Goal: Task Accomplishment & Management: Use online tool/utility

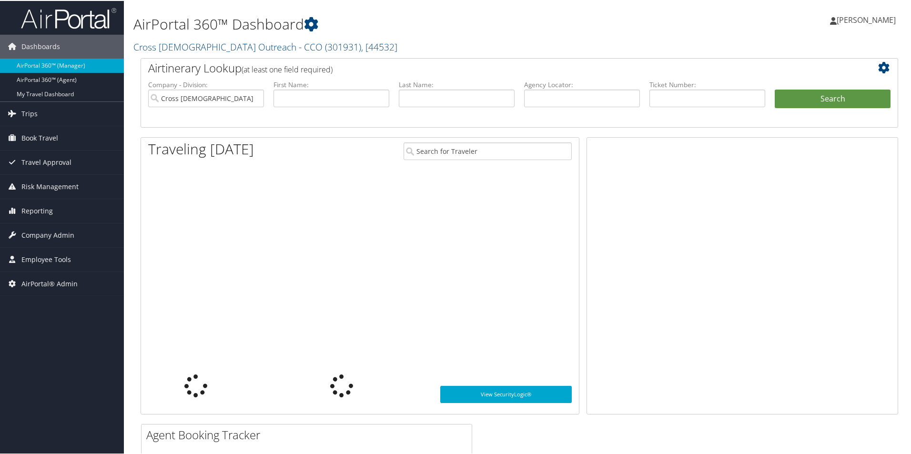
click at [58, 281] on span "AirPortal® Admin" at bounding box center [49, 283] width 56 height 24
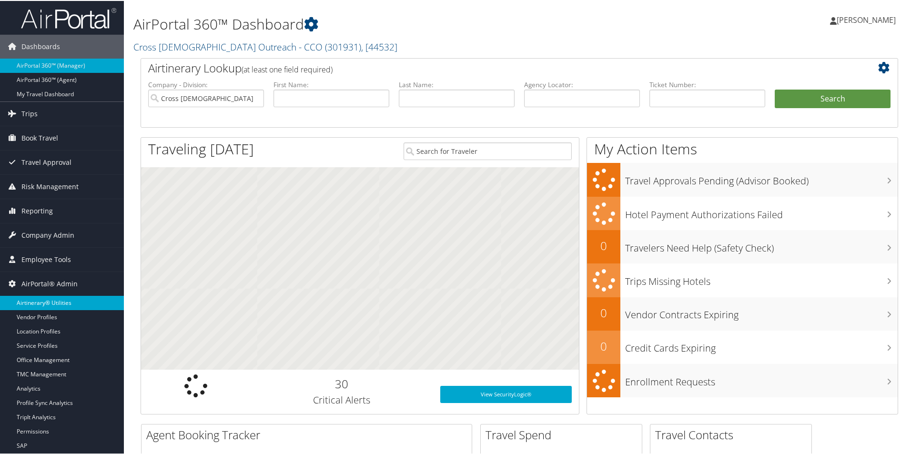
click at [59, 298] on link "Airtinerary® Utilities" at bounding box center [62, 302] width 124 height 14
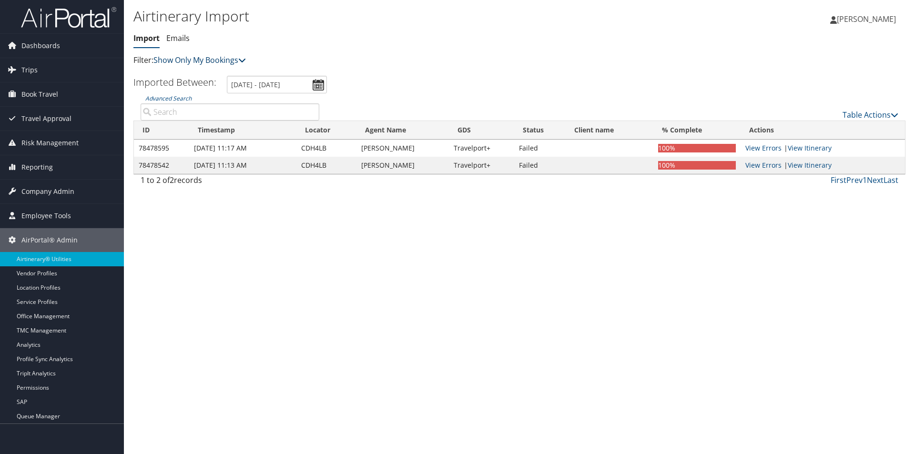
click at [220, 62] on link "Show Only My Bookings" at bounding box center [199, 60] width 92 height 10
click at [226, 69] on link "Show My TMC Bookings" at bounding box center [218, 75] width 125 height 16
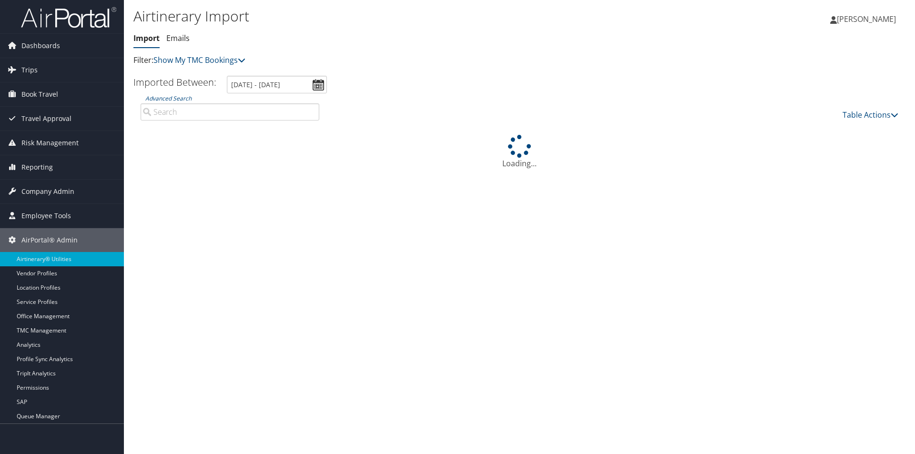
click at [284, 112] on input "Advanced Search" at bounding box center [230, 111] width 179 height 17
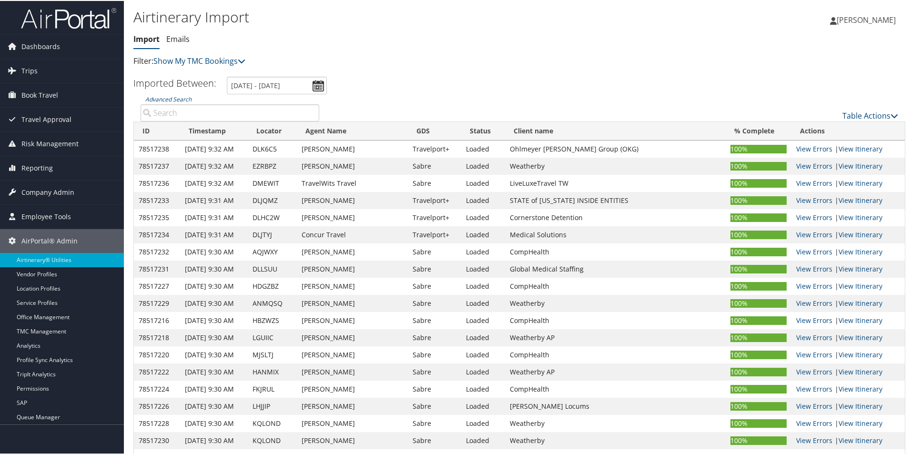
paste input "CABXWU"
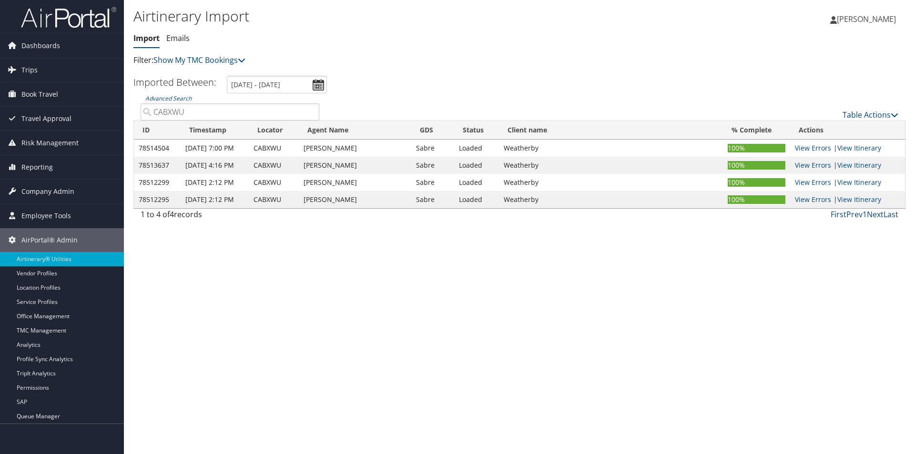
drag, startPoint x: 193, startPoint y: 109, endPoint x: 124, endPoint y: 96, distance: 69.8
click at [124, 96] on div "Airtinerary Import Import Emails Import Emails Filter: Show My TMC Bookings Sho…" at bounding box center [519, 227] width 791 height 454
paste input "DMLSG"
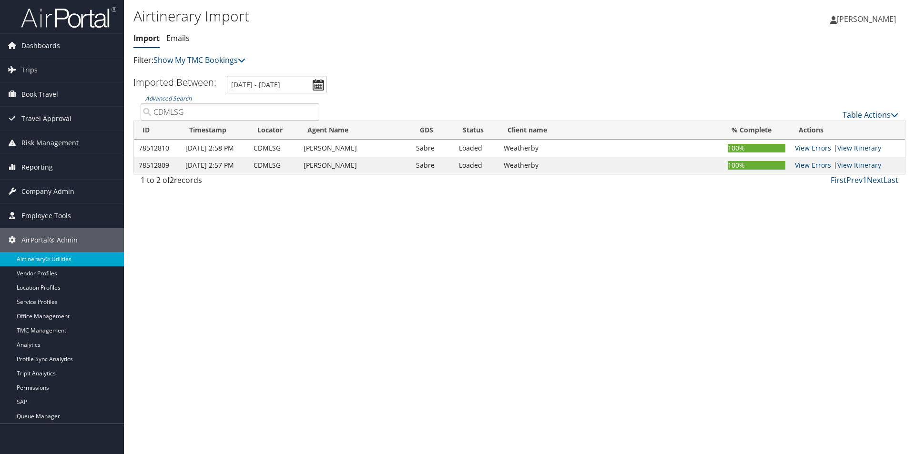
drag, startPoint x: 168, startPoint y: 116, endPoint x: 128, endPoint y: 113, distance: 40.1
click at [128, 113] on div "Airtinerary Import Import Emails Import Emails Filter: Show My TMC Bookings Sho…" at bounding box center [519, 227] width 791 height 454
paste input "DGAZSU"
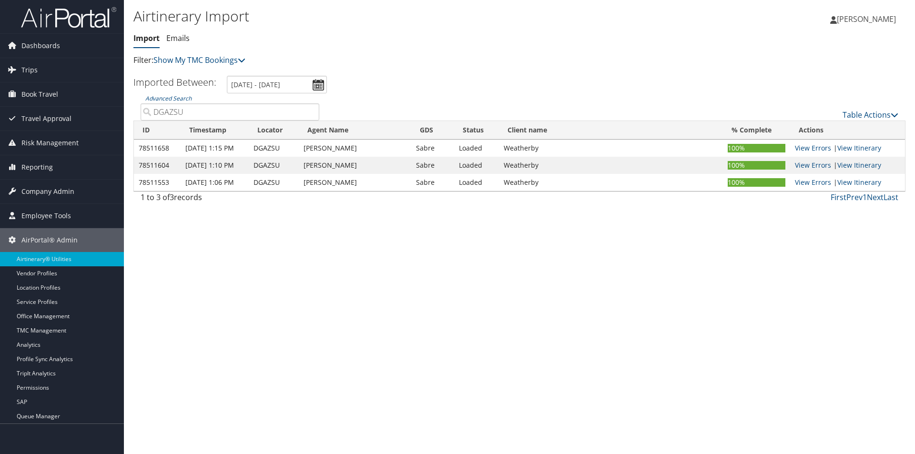
drag, startPoint x: 155, startPoint y: 112, endPoint x: 129, endPoint y: 110, distance: 26.8
click at [129, 110] on div "Airtinerary Import Import Emails Import Emails Filter: Show My TMC Bookings Sho…" at bounding box center [519, 227] width 791 height 454
paste input "IGVKVT"
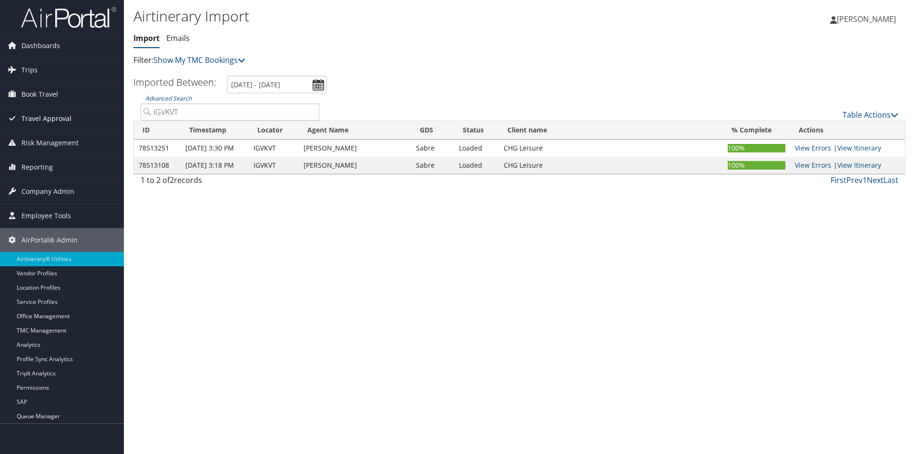
drag, startPoint x: 171, startPoint y: 112, endPoint x: 119, endPoint y: 108, distance: 52.2
click at [119, 108] on div "Dashboards AirPortal 360™ (Manager) AirPortal 360™ (Agent) My Travel Dashboard …" at bounding box center [457, 227] width 915 height 454
paste input "LUJVCG"
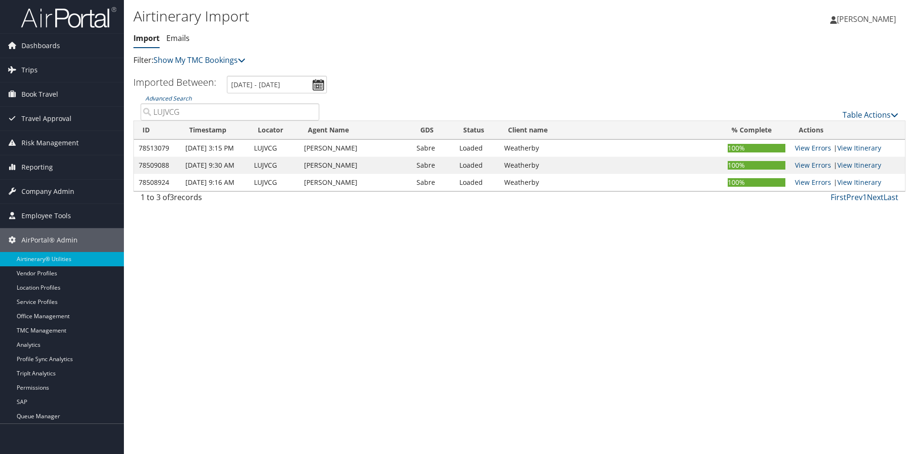
drag, startPoint x: 184, startPoint y: 114, endPoint x: 144, endPoint y: 109, distance: 40.4
click at [144, 109] on input "LUJVCG" at bounding box center [230, 111] width 179 height 17
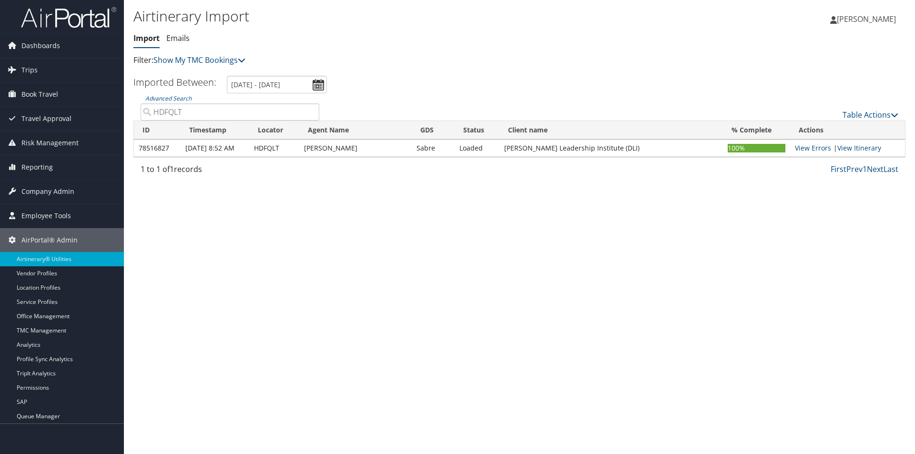
type input "HDFQLT"
click at [185, 36] on link "Emails" at bounding box center [177, 38] width 23 height 10
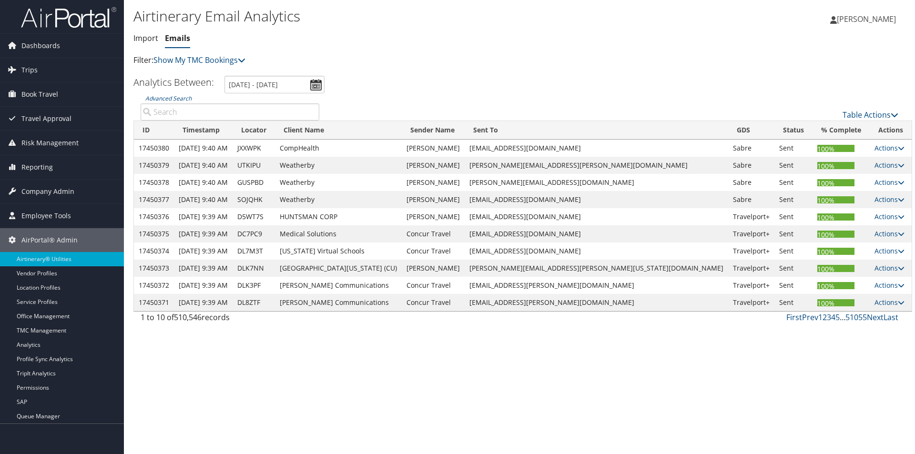
click at [225, 108] on input "Advanced Search" at bounding box center [230, 111] width 179 height 17
paste input "LUJVCG"
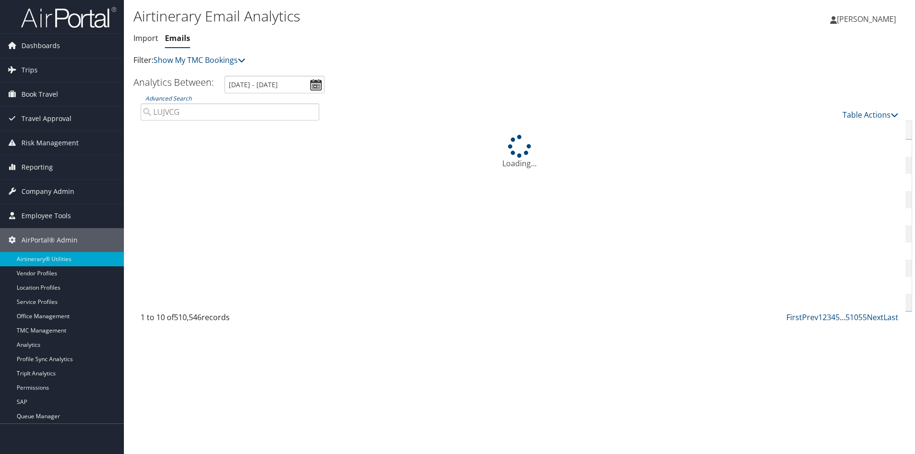
drag, startPoint x: 189, startPoint y: 110, endPoint x: 140, endPoint y: 113, distance: 49.2
click at [140, 113] on div "Advanced Search LUJVCG" at bounding box center [229, 106] width 193 height 27
click at [198, 110] on input "HDFQLT" at bounding box center [230, 111] width 179 height 17
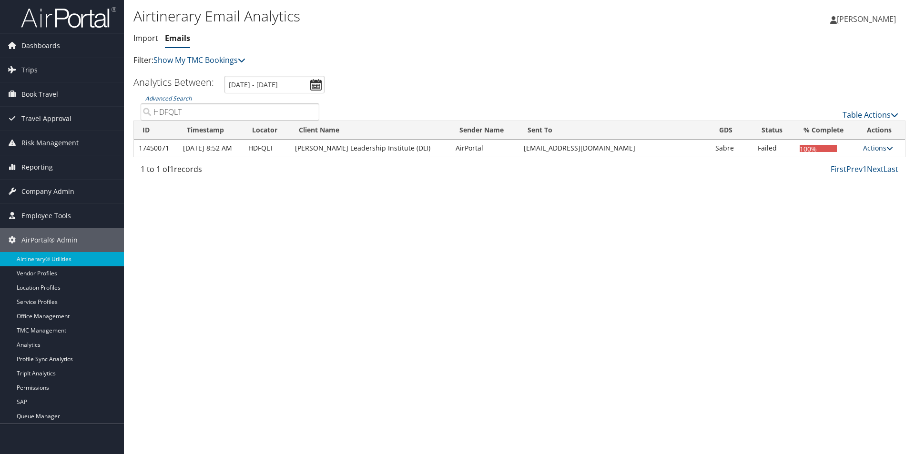
type input "HDFQLT"
click at [884, 148] on link "Actions" at bounding box center [878, 147] width 30 height 9
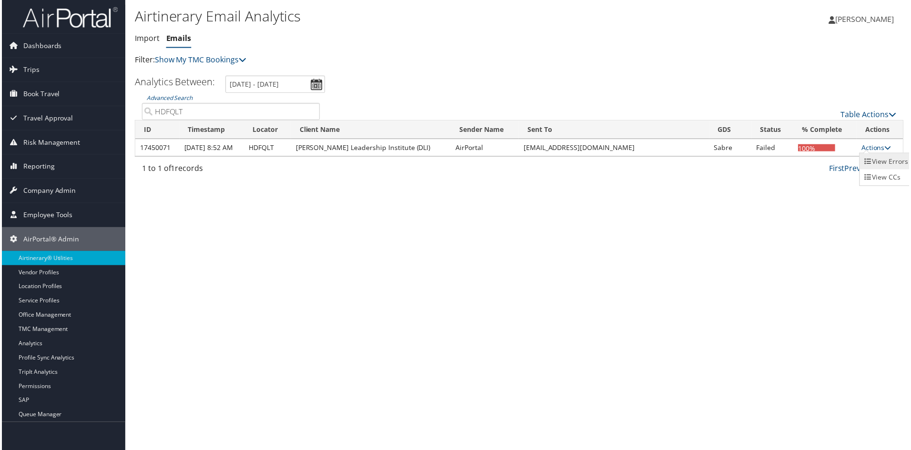
click at [887, 162] on link "View Errors" at bounding box center [888, 162] width 52 height 16
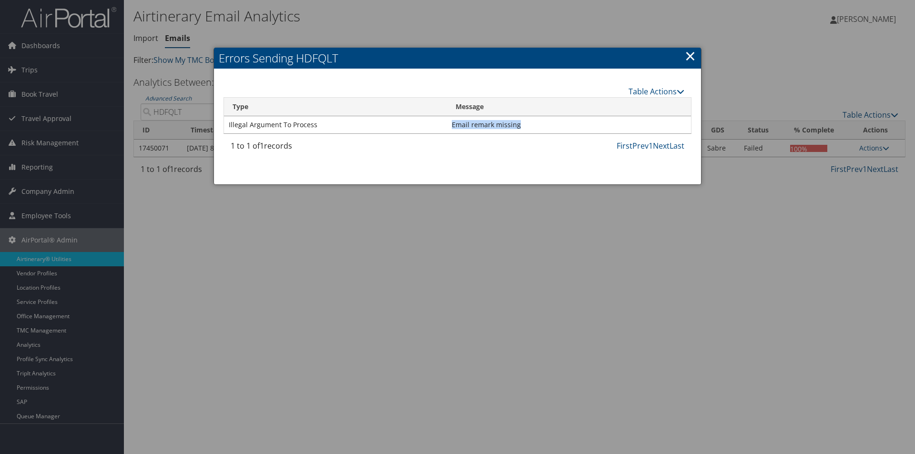
drag, startPoint x: 517, startPoint y: 124, endPoint x: 439, endPoint y: 129, distance: 77.8
click at [442, 128] on tr "Illegal Argument To Process Email remark missing" at bounding box center [457, 124] width 467 height 17
click at [690, 57] on link "×" at bounding box center [690, 55] width 11 height 19
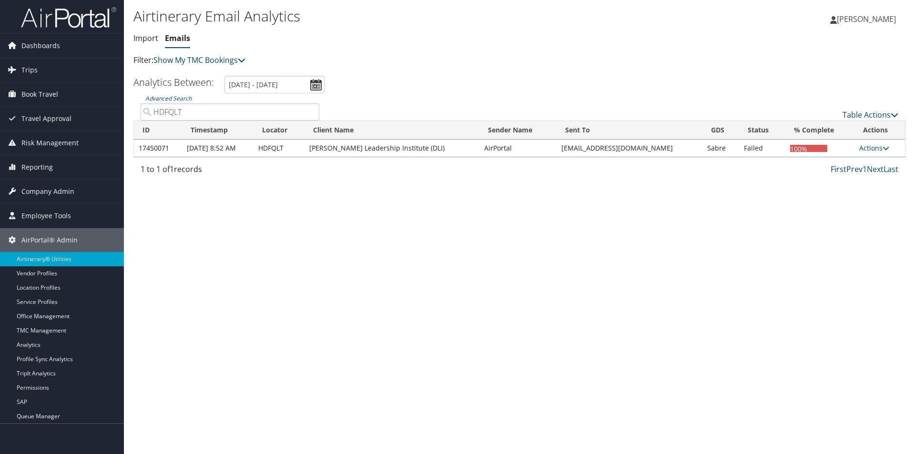
click at [271, 150] on td "HDFQLT" at bounding box center [278, 148] width 51 height 17
copy td "HDFQLT"
click at [145, 41] on link "Import" at bounding box center [145, 38] width 25 height 10
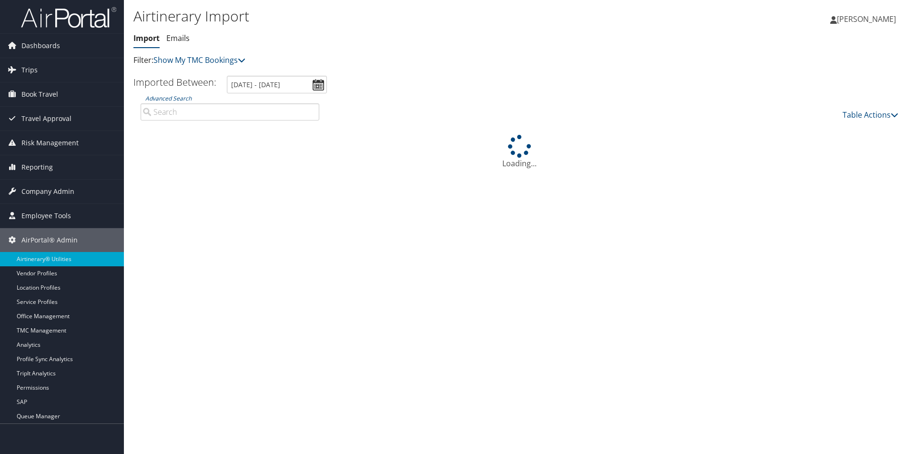
click at [193, 112] on input "Advanced Search" at bounding box center [230, 111] width 179 height 17
paste input "HDFQLT"
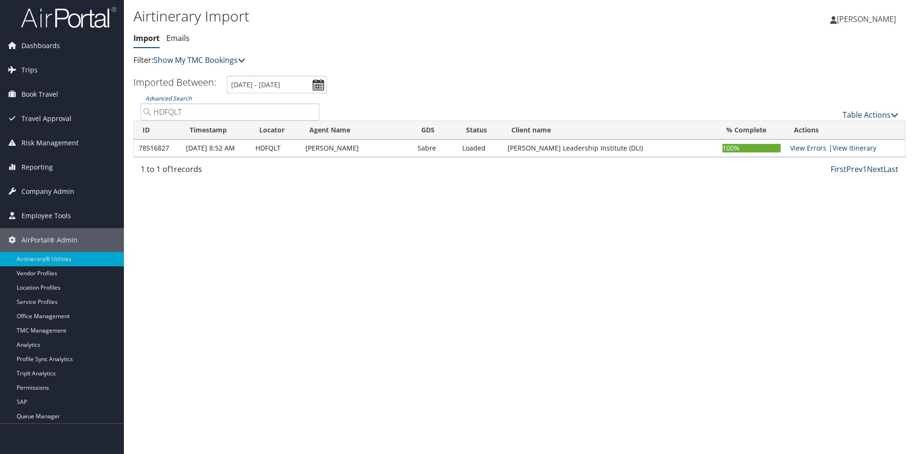
type input "HDFQLT"
click at [340, 147] on td "Gigi Becker" at bounding box center [357, 148] width 112 height 17
drag, startPoint x: 340, startPoint y: 147, endPoint x: 300, endPoint y: 140, distance: 40.7
click at [300, 140] on tr "78516827 Oct 1st 8:52 AM HDFQLT Gigi Becker Sabre Loaded Douglass Leadership In…" at bounding box center [519, 148] width 771 height 17
copy tr "Gigi Becker"
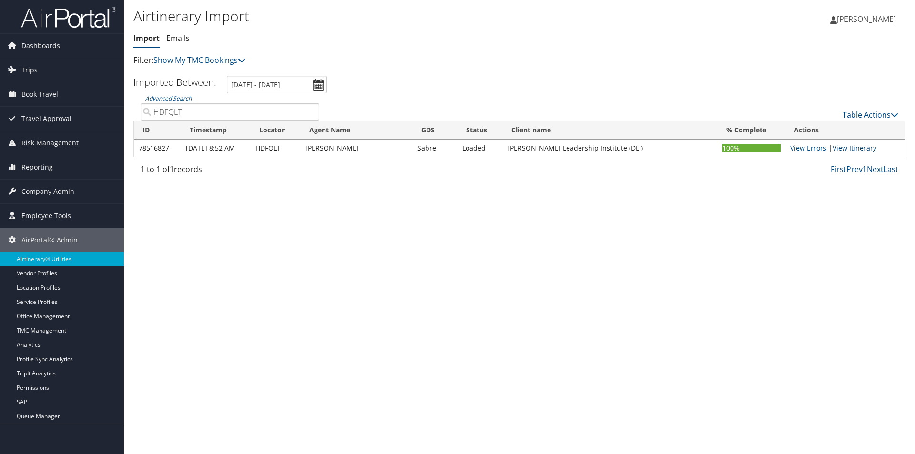
click at [869, 147] on link "View Itinerary" at bounding box center [854, 147] width 44 height 9
click at [216, 59] on link "Show My TMC Bookings" at bounding box center [199, 60] width 92 height 10
click at [183, 43] on link "Emails" at bounding box center [177, 38] width 23 height 10
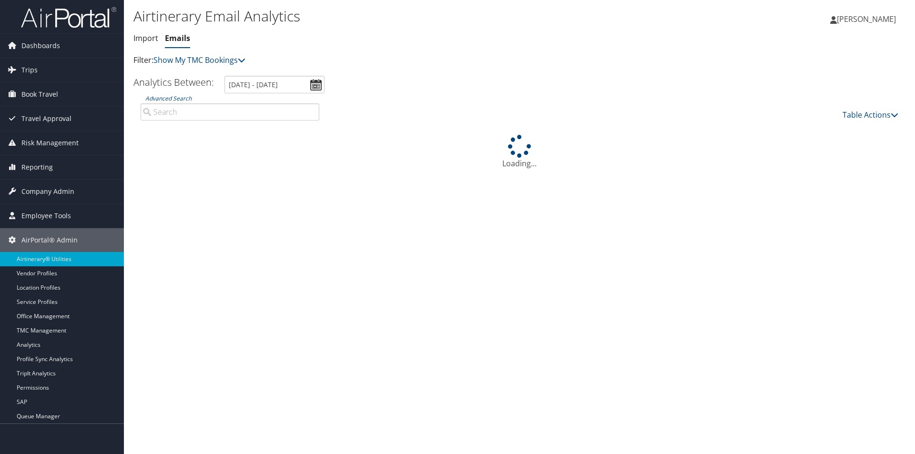
click at [194, 116] on input "Advanced Search" at bounding box center [230, 111] width 179 height 17
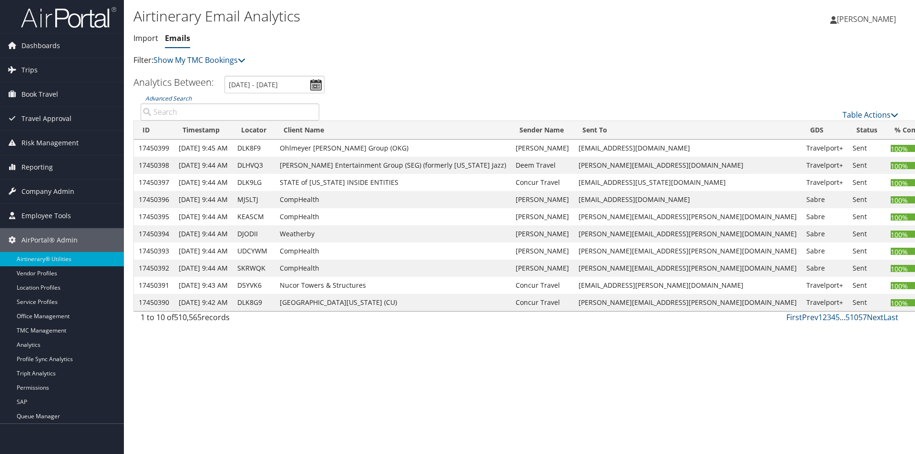
paste input "Gigi Becker"
type input "Gigi Becker"
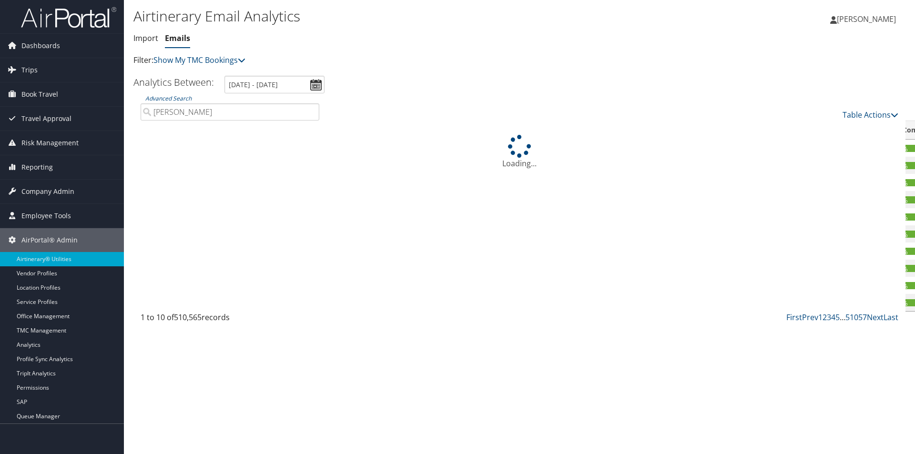
drag, startPoint x: 213, startPoint y: 114, endPoint x: 146, endPoint y: 107, distance: 67.0
click at [146, 107] on input "Gigi Becker" at bounding box center [230, 111] width 179 height 17
click at [146, 36] on link "Import" at bounding box center [145, 38] width 25 height 10
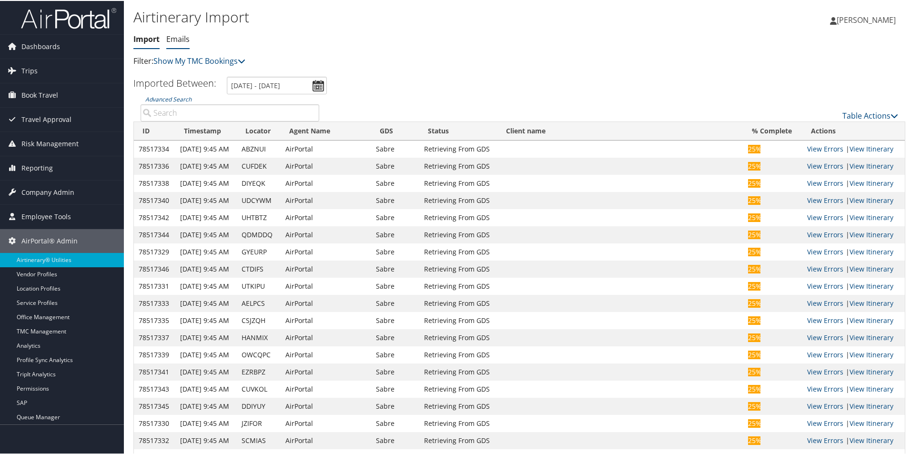
click at [179, 39] on link "Emails" at bounding box center [177, 38] width 23 height 10
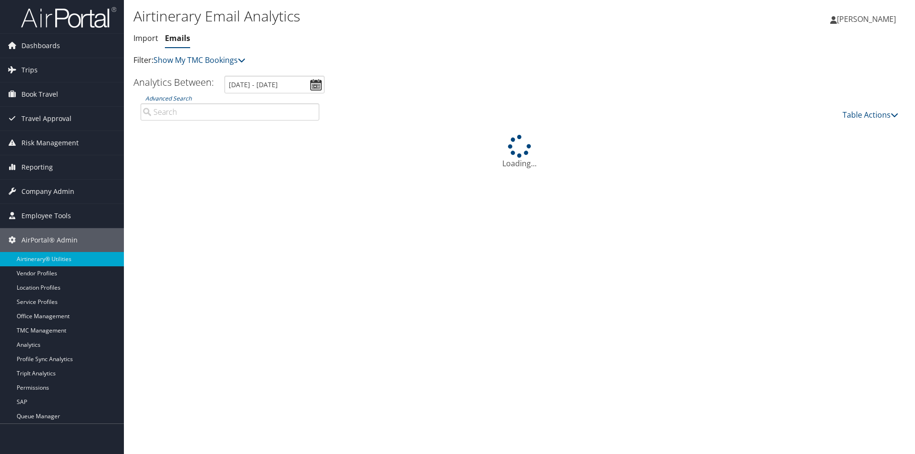
click at [245, 109] on input "Advanced Search" at bounding box center [230, 111] width 179 height 17
type input "HDFQLT"
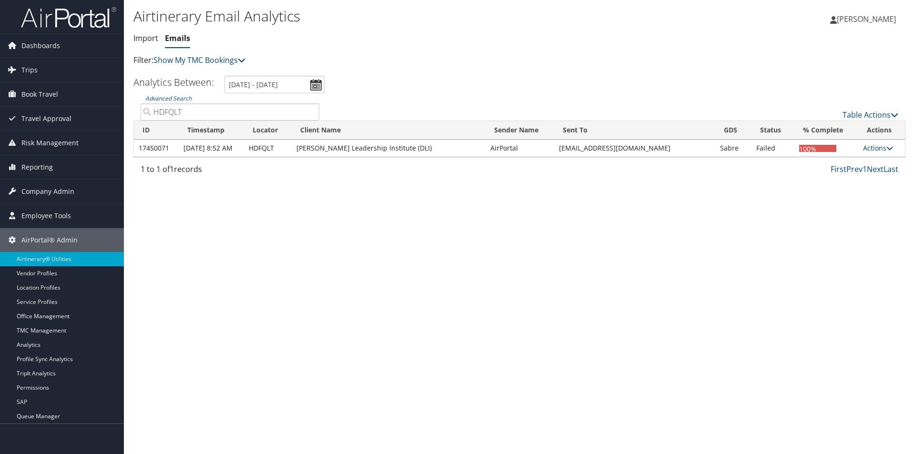
click at [876, 150] on link "Actions" at bounding box center [878, 147] width 30 height 9
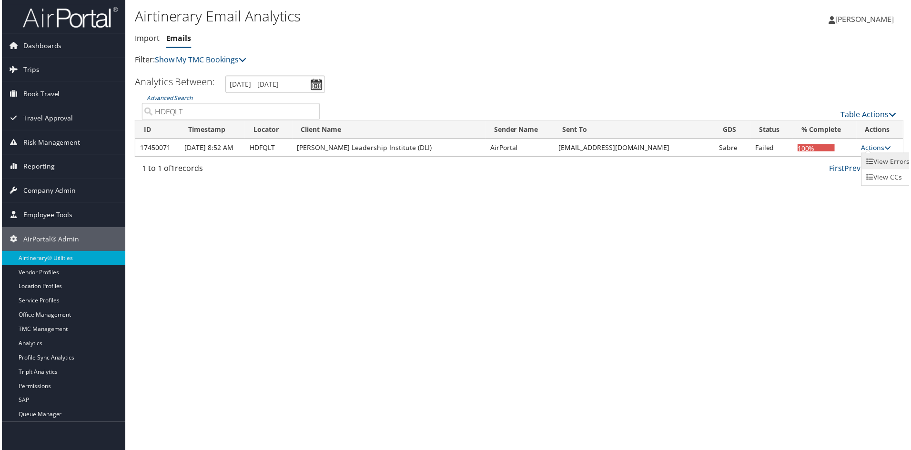
click at [889, 159] on link "View Errors" at bounding box center [889, 162] width 52 height 16
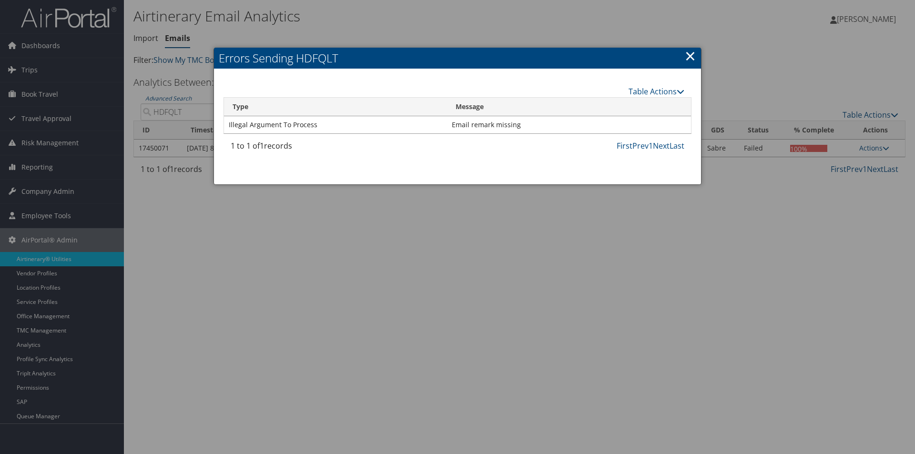
click at [690, 55] on link "×" at bounding box center [690, 55] width 11 height 19
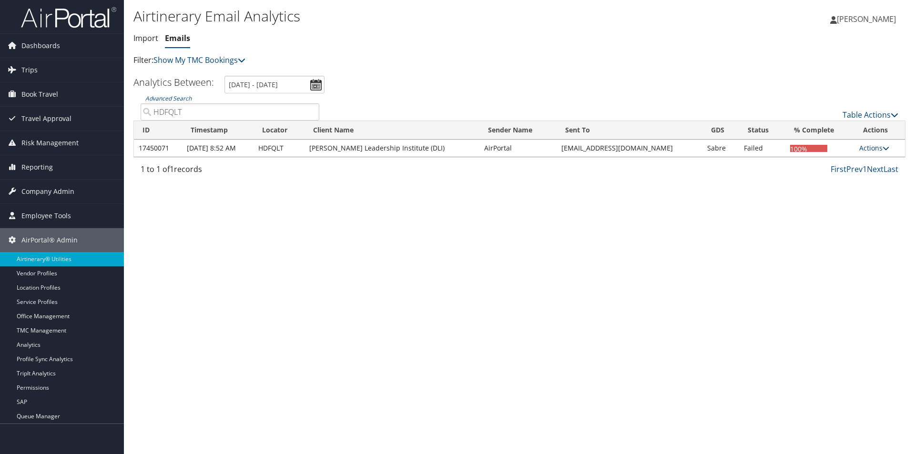
click at [863, 147] on link "Actions" at bounding box center [874, 147] width 30 height 9
click at [865, 160] on icon at bounding box center [866, 162] width 9 height 7
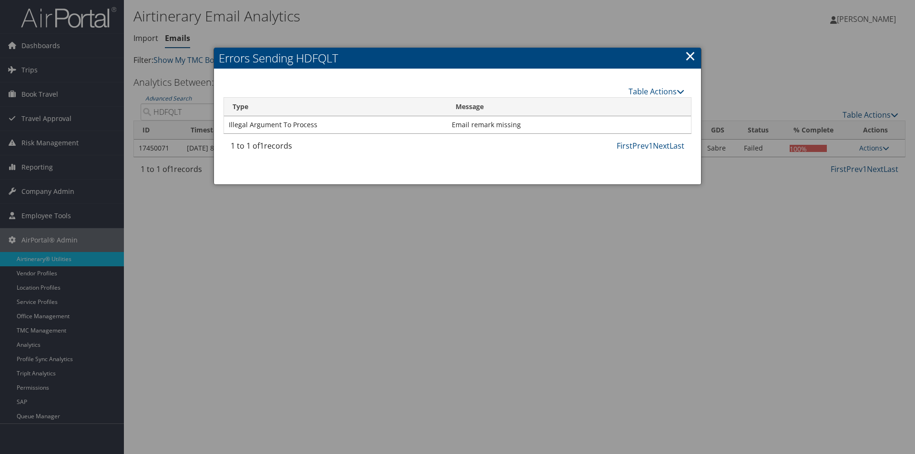
click at [688, 56] on link "×" at bounding box center [690, 55] width 11 height 19
